Goal: Task Accomplishment & Management: Use online tool/utility

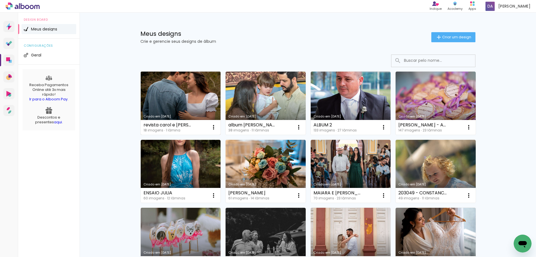
click at [173, 94] on link "Criado em [DATE]" at bounding box center [181, 103] width 80 height 63
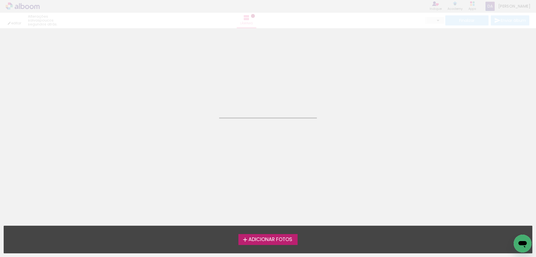
click at [173, 94] on neon-animated-pages "Confirmar Cancelar" at bounding box center [268, 142] width 536 height 229
